Goal: Task Accomplishment & Management: Manage account settings

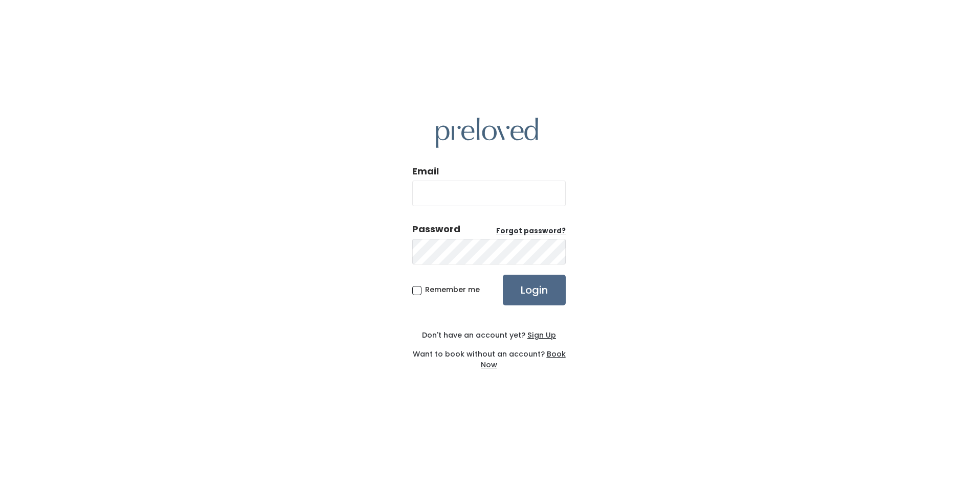
click at [495, 175] on div "Email" at bounding box center [489, 190] width 154 height 50
click at [495, 189] on input "Email" at bounding box center [489, 194] width 154 height 26
type input "[EMAIL_ADDRESS][DOMAIN_NAME]"
click at [526, 290] on input "Login" at bounding box center [534, 290] width 63 height 31
click at [503, 275] on input "Login" at bounding box center [534, 290] width 63 height 31
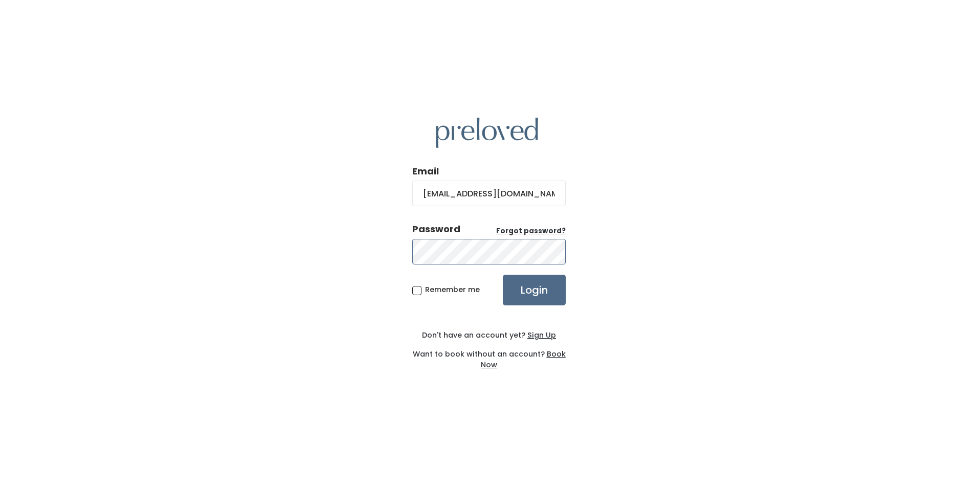
click at [503, 275] on input "Login" at bounding box center [534, 290] width 63 height 31
click at [314, 248] on div "Email tsoikwanor@gmail.com Password Forgot password? Remember me Login Don't ha…" at bounding box center [489, 244] width 978 height 488
click at [503, 275] on input "Login" at bounding box center [534, 290] width 63 height 31
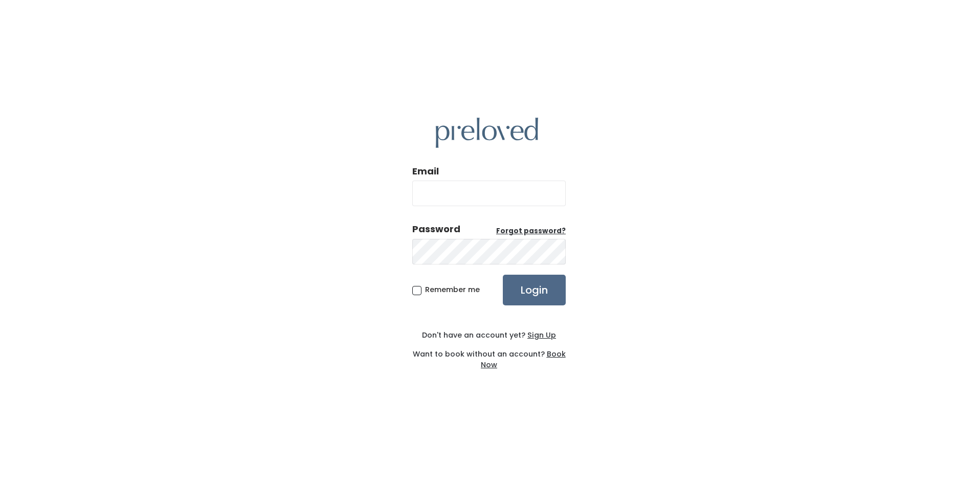
click at [485, 199] on input "Email" at bounding box center [489, 194] width 154 height 26
type input "[EMAIL_ADDRESS][DOMAIN_NAME]"
click at [538, 292] on input "Login" at bounding box center [534, 290] width 63 height 31
click at [530, 287] on input "Login" at bounding box center [534, 290] width 63 height 31
click at [531, 285] on input "Login" at bounding box center [534, 290] width 63 height 31
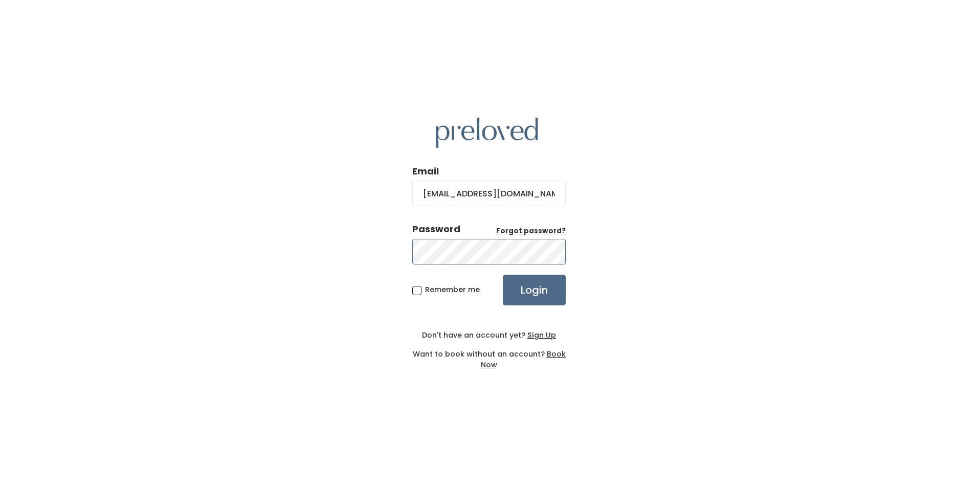
click at [503, 275] on input "Login" at bounding box center [534, 290] width 63 height 31
click at [534, 296] on input "Login" at bounding box center [534, 290] width 63 height 31
click at [518, 231] on u "Forgot password?" at bounding box center [531, 231] width 70 height 10
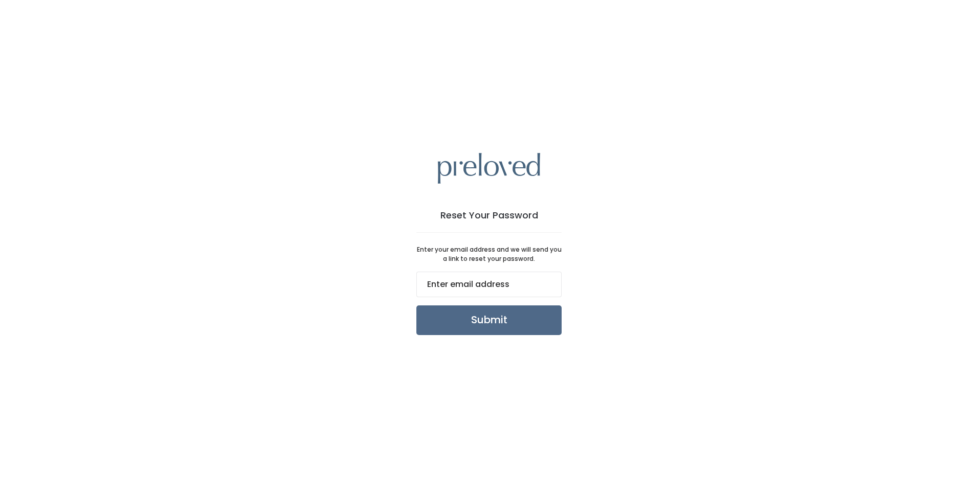
drag, startPoint x: 492, startPoint y: 295, endPoint x: 499, endPoint y: 290, distance: 8.8
click at [492, 295] on input "email" at bounding box center [489, 285] width 145 height 26
type input "tsoikwanor@gmail.com"
click at [497, 317] on input "Submit" at bounding box center [489, 320] width 145 height 30
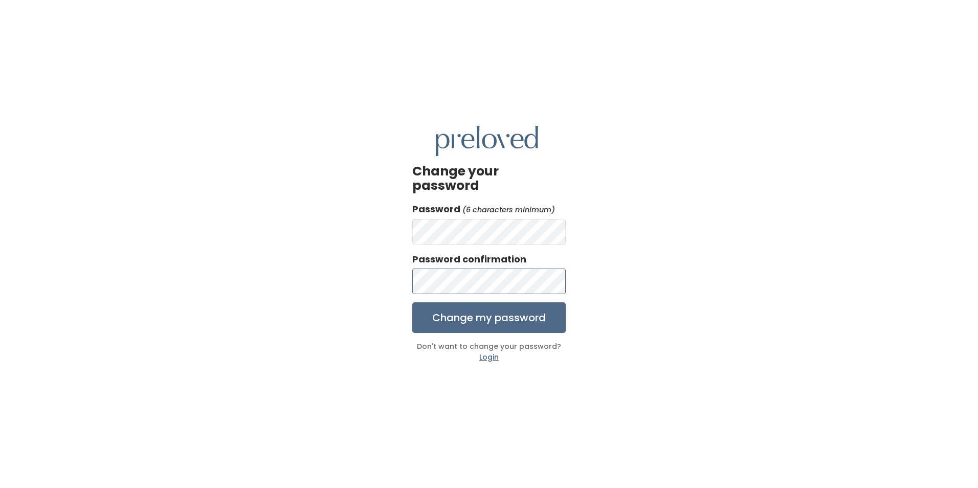
click at [412, 302] on input "Change my password" at bounding box center [489, 317] width 154 height 31
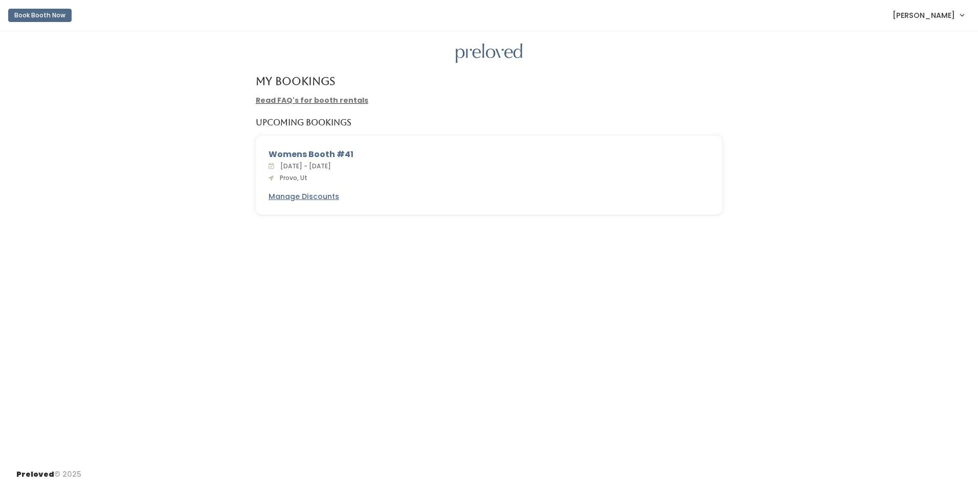
click at [319, 99] on link "Read FAQ's for booth rentals" at bounding box center [312, 100] width 113 height 10
click at [359, 172] on div "Sat. Sep 13 - Fri. Sep 19, 2025 Provo, Ut" at bounding box center [489, 172] width 441 height 23
click at [312, 185] on div "Womens Booth #41 Sat. Sep 13 - Fri. Sep 19, 2025 Provo, Ut Manage Discounts" at bounding box center [489, 175] width 466 height 79
click at [312, 163] on span "Sat. Sep 13 - Fri. Sep 19, 2025" at bounding box center [303, 166] width 55 height 9
click at [317, 158] on div "Womens Booth #41" at bounding box center [489, 154] width 441 height 12
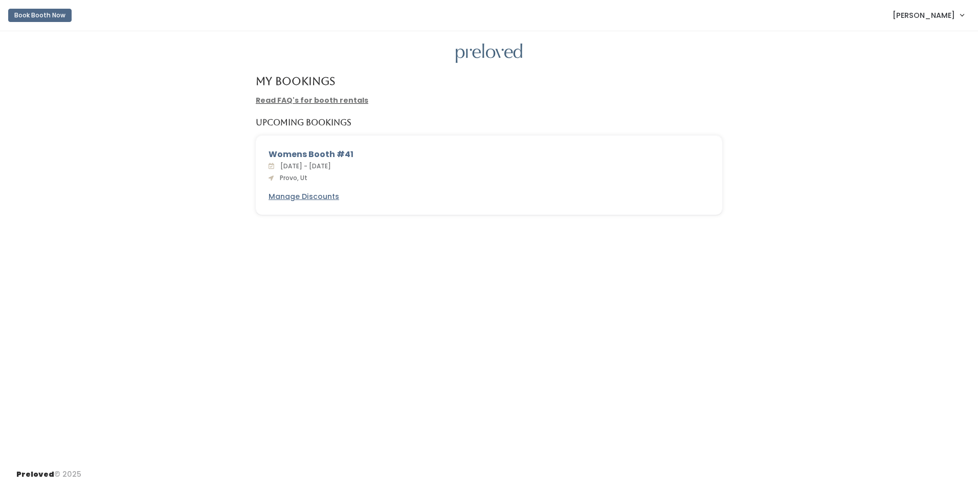
click at [323, 154] on div "Womens Booth #41" at bounding box center [489, 154] width 441 height 12
click at [315, 199] on u "Manage Discounts" at bounding box center [304, 196] width 71 height 10
